Goal: Transaction & Acquisition: Obtain resource

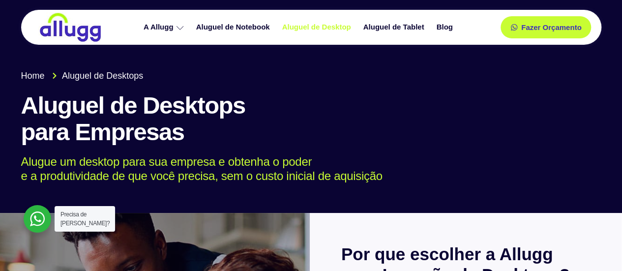
drag, startPoint x: 340, startPoint y: 228, endPoint x: 0, endPoint y: -58, distance: 444.0
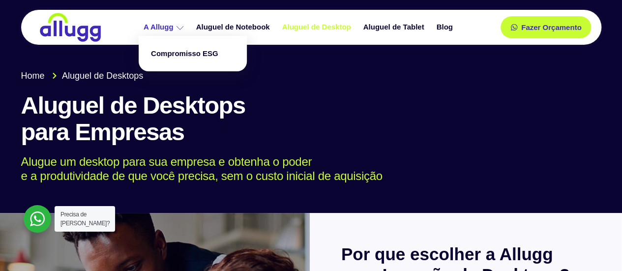
click at [145, 28] on link "A Allugg" at bounding box center [165, 27] width 53 height 17
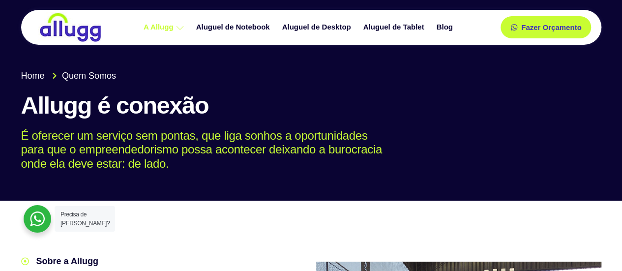
click at [81, 36] on img at bounding box center [70, 27] width 64 height 30
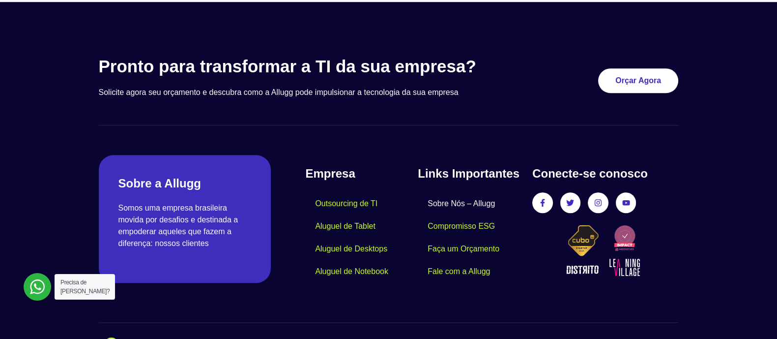
scroll to position [954, 0]
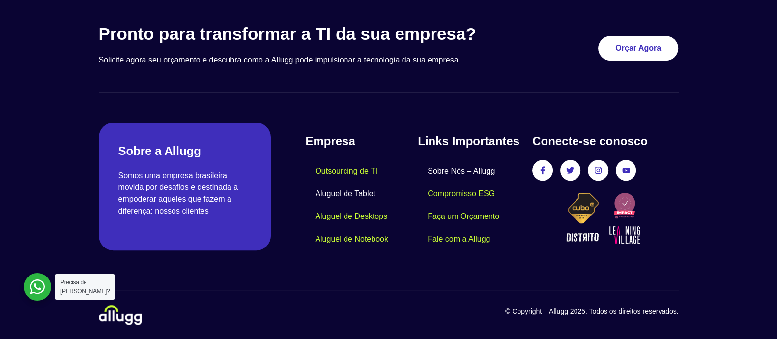
click at [366, 190] on link "Aluguel de Tablet" at bounding box center [345, 193] width 80 height 23
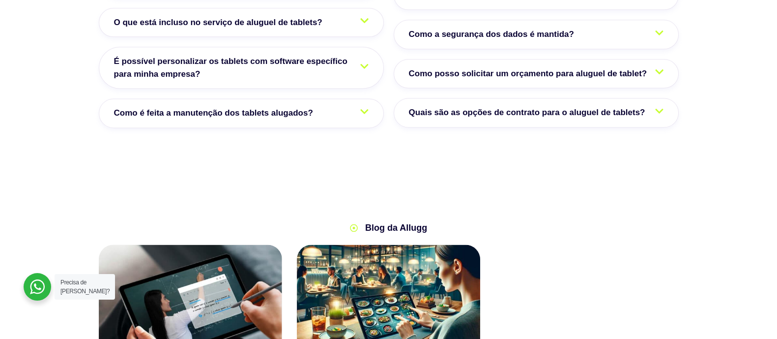
scroll to position [1782, 0]
